Goal: Information Seeking & Learning: Stay updated

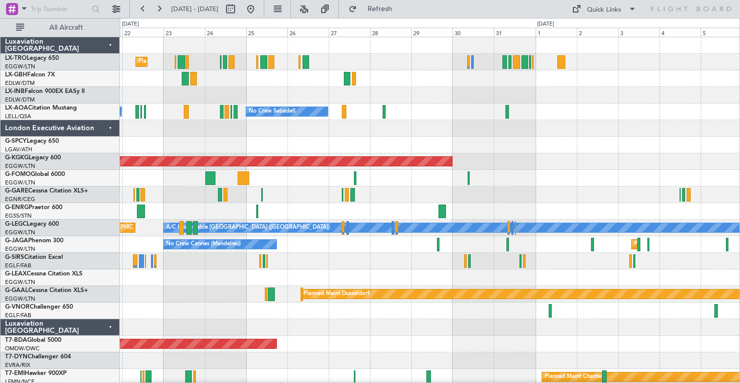
scroll to position [3, 0]
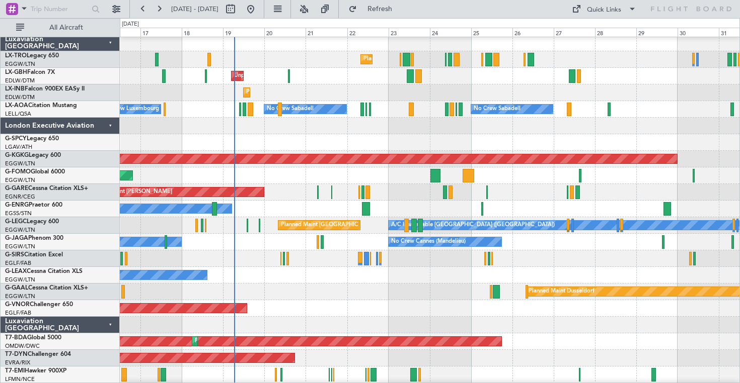
click at [436, 273] on div "Owner" at bounding box center [429, 275] width 619 height 17
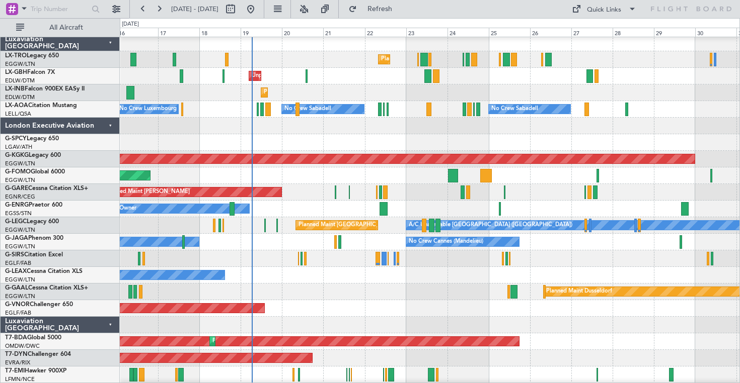
scroll to position [0, 0]
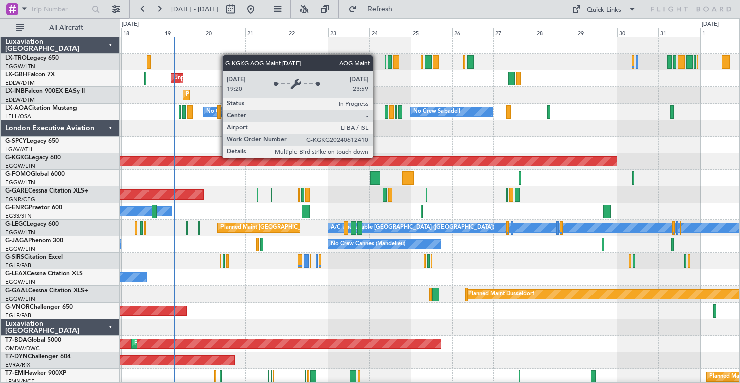
click at [467, 158] on div "AOG Maint [GEOGRAPHIC_DATA] (Ataturk)" at bounding box center [58, 161] width 1115 height 9
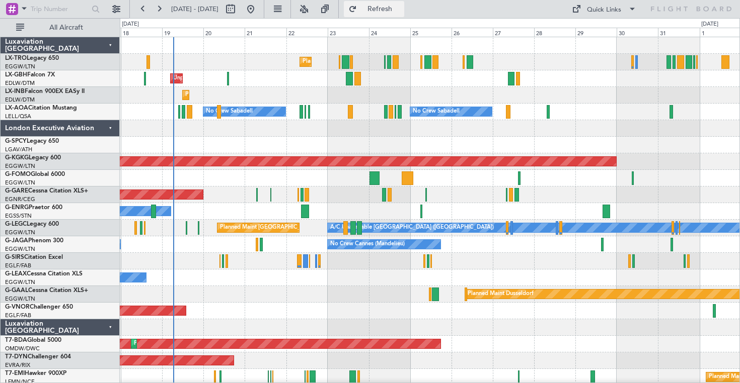
click at [401, 9] on span "Refresh" at bounding box center [380, 9] width 42 height 7
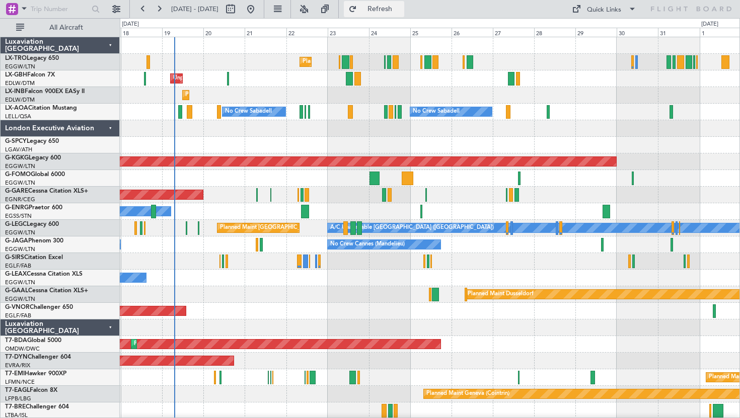
click at [401, 8] on span "Refresh" at bounding box center [380, 9] width 42 height 7
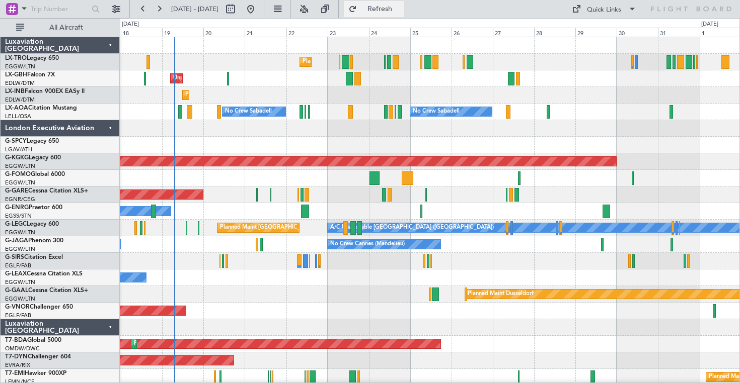
click at [401, 11] on span "Refresh" at bounding box center [380, 9] width 42 height 7
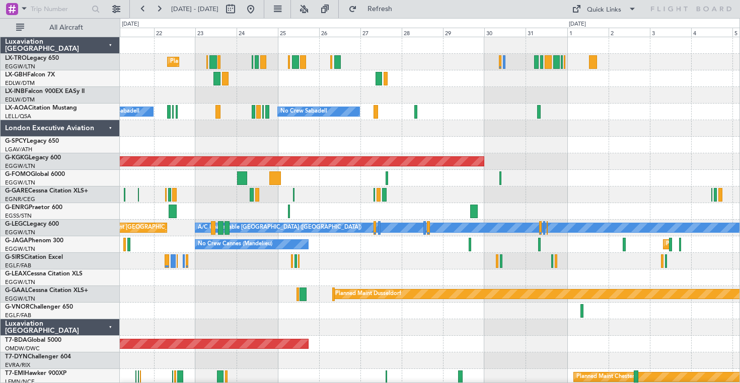
click at [530, 128] on div at bounding box center [429, 128] width 619 height 17
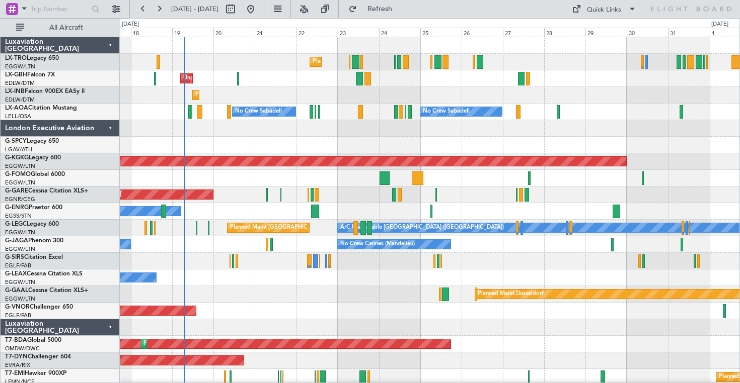
click at [377, 150] on div at bounding box center [429, 145] width 619 height 17
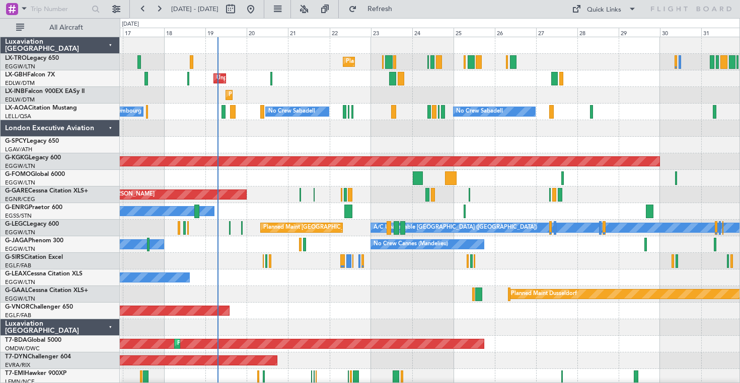
click at [111, 329] on div "Luxaviation [GEOGRAPHIC_DATA]" at bounding box center [60, 327] width 119 height 17
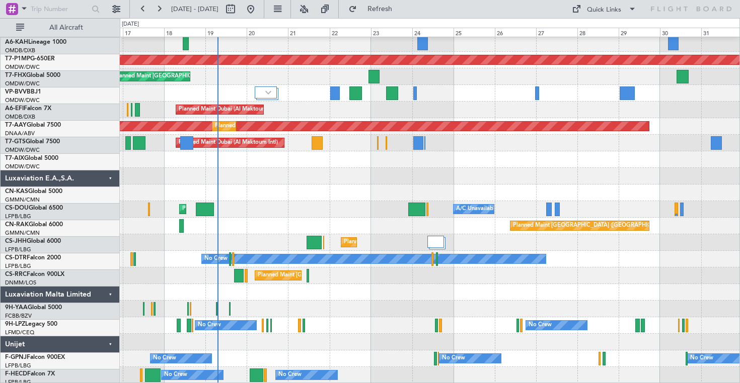
scroll to position [450, 0]
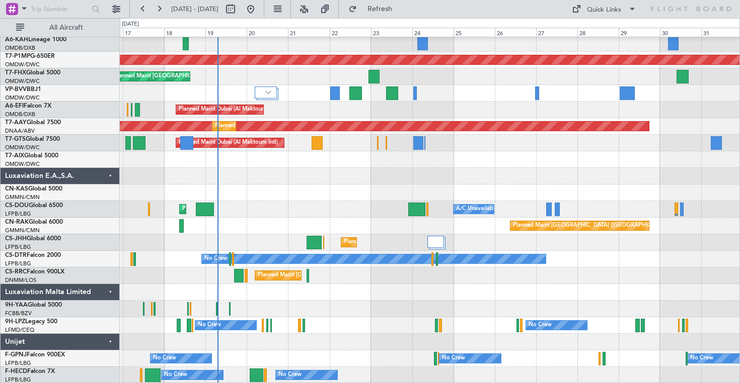
click at [108, 297] on div "Luxaviation Malta Limited" at bounding box center [60, 292] width 119 height 17
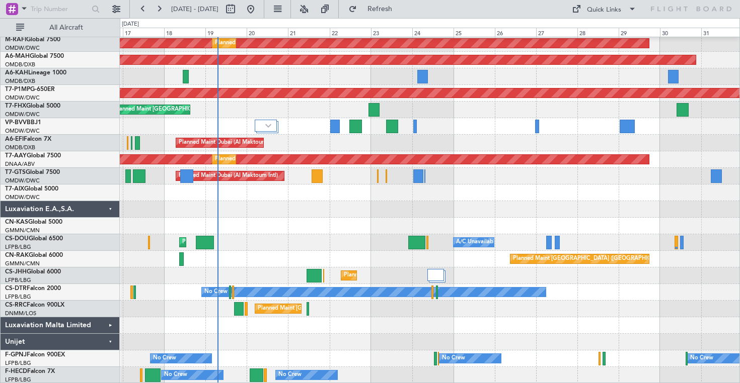
click at [109, 345] on div "Unijet" at bounding box center [60, 342] width 119 height 17
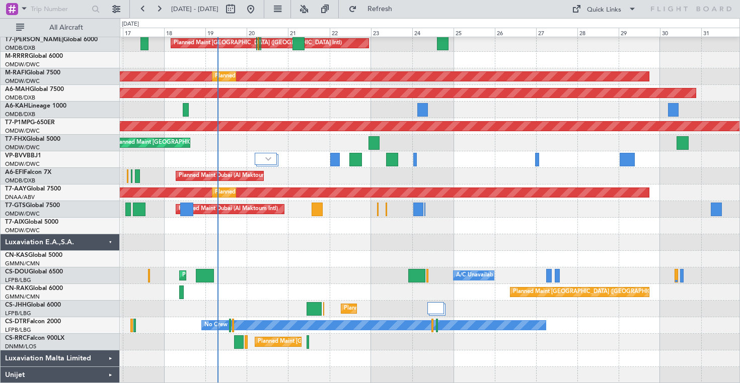
click at [112, 247] on div "Luxaviation E.A.,S.A." at bounding box center [60, 242] width 119 height 17
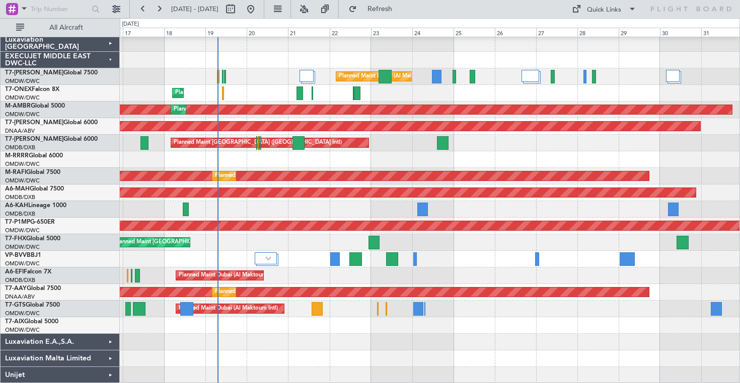
click at [104, 61] on div "EXECUJET MIDDLE EAST DWC-LLC" at bounding box center [60, 60] width 119 height 17
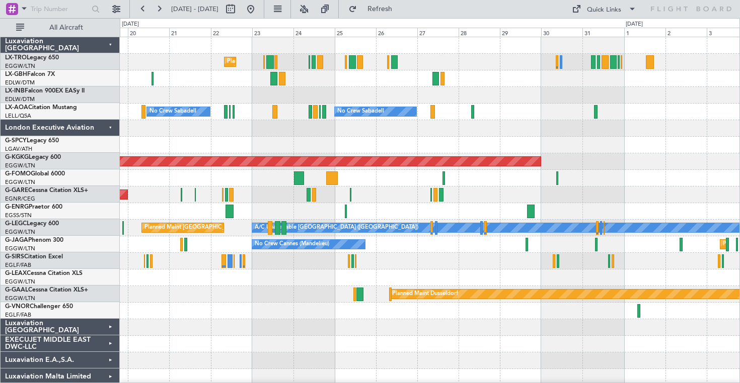
scroll to position [0, 0]
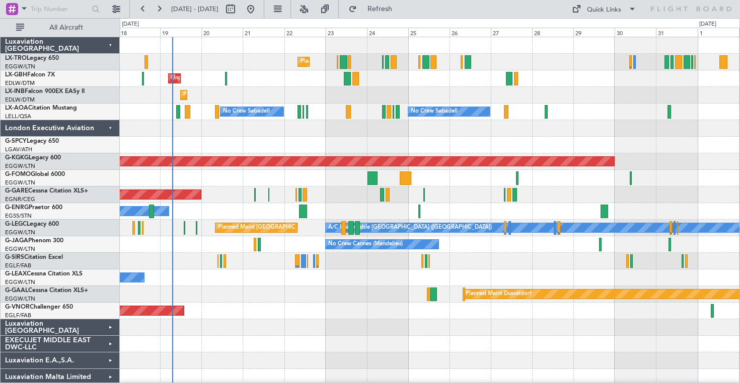
click at [632, 177] on div "Planned Maint London (Luton) Unplanned Maint Paris (Le Bourget) Planned Maint G…" at bounding box center [429, 219] width 619 height 365
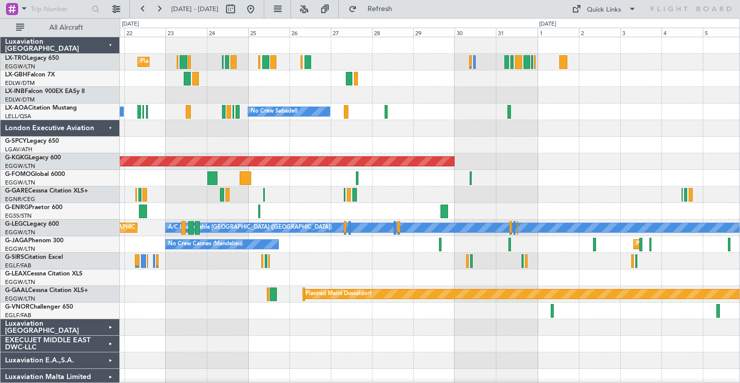
click at [521, 200] on div "Unplanned Maint Chester" at bounding box center [429, 195] width 619 height 17
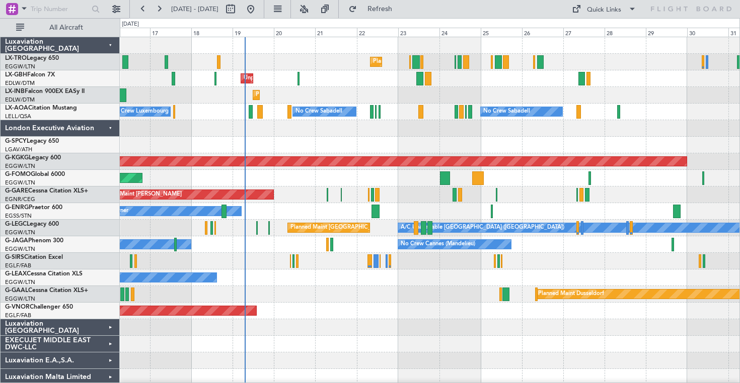
click at [523, 134] on div at bounding box center [429, 128] width 619 height 17
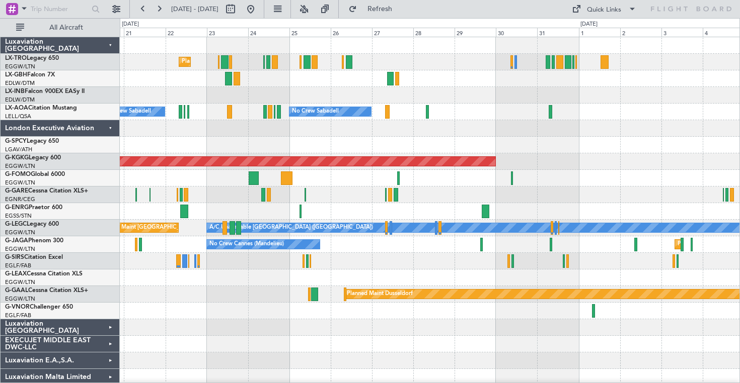
click at [455, 107] on div "No Crew Sabadell No Crew Sabadell No Crew No Crew Luxembourg (Findel)" at bounding box center [429, 112] width 619 height 17
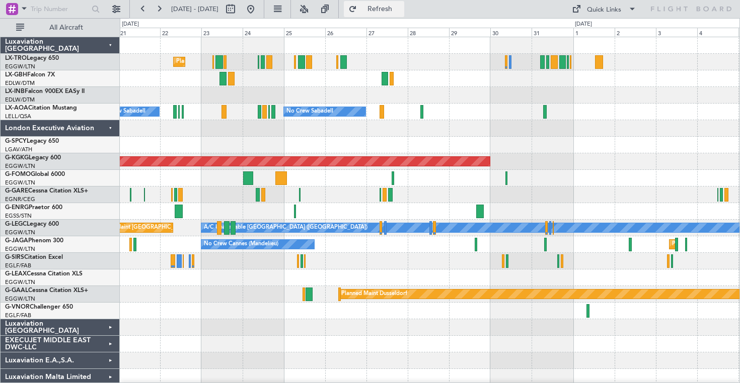
click at [401, 8] on span "Refresh" at bounding box center [380, 9] width 42 height 7
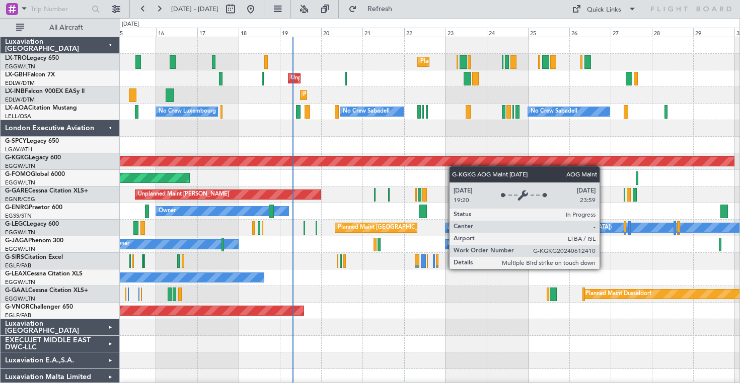
click at [436, 165] on div "Planned Maint London (Luton) Unplanned Maint London (Luton) Unplanned Maint Par…" at bounding box center [429, 219] width 619 height 365
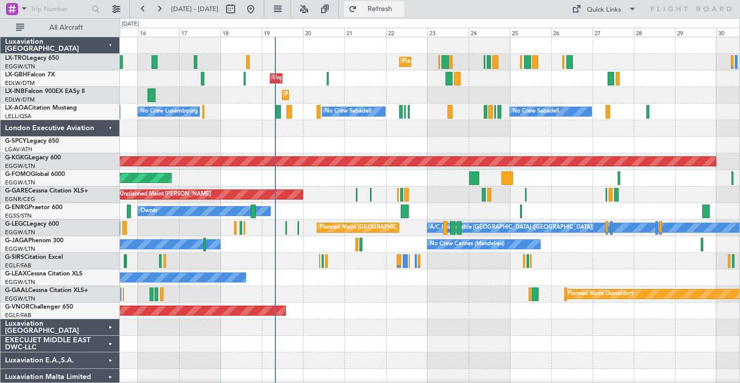
click at [401, 11] on span "Refresh" at bounding box center [380, 9] width 42 height 7
